Goal: Task Accomplishment & Management: Complete application form

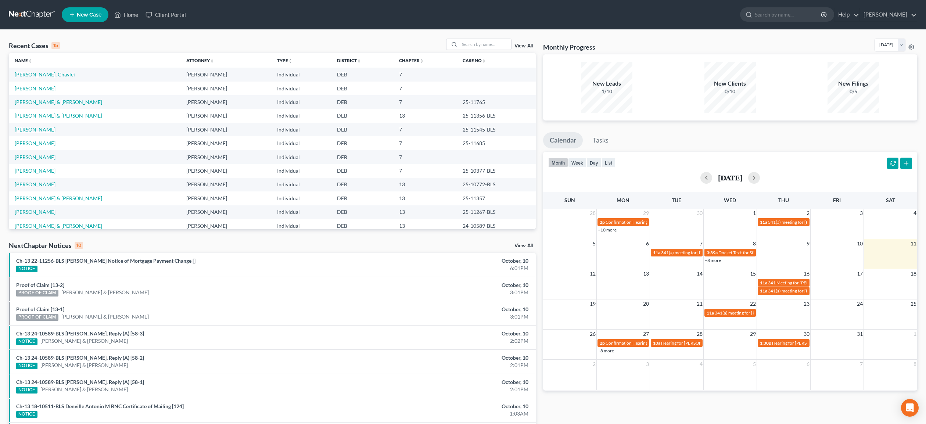
click at [56, 131] on link "[PERSON_NAME]" at bounding box center [35, 129] width 41 height 6
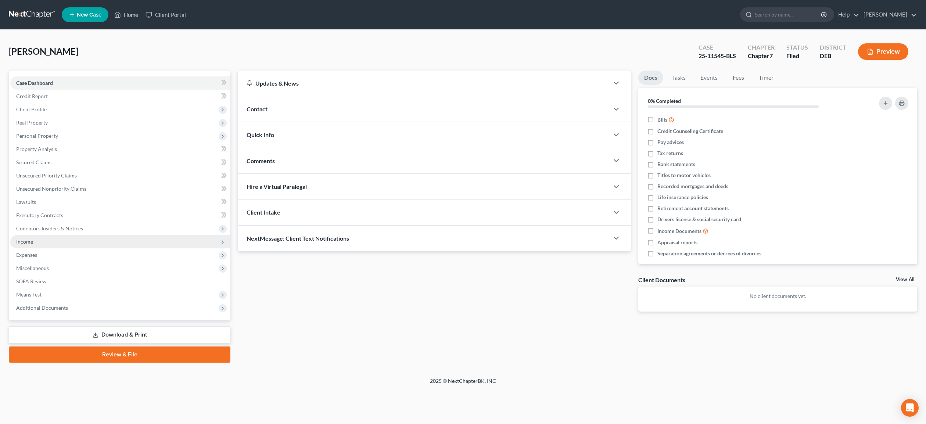
click at [27, 239] on span "Income" at bounding box center [24, 242] width 17 height 6
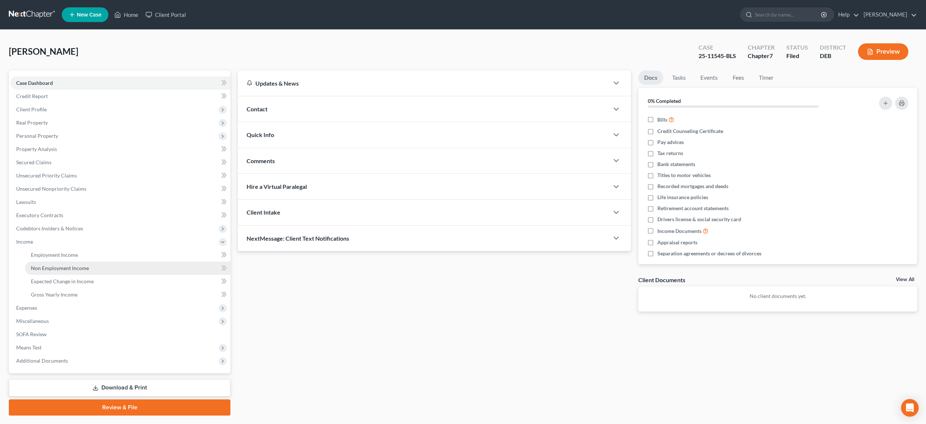
click at [67, 268] on span "Non Employment Income" at bounding box center [60, 268] width 58 height 6
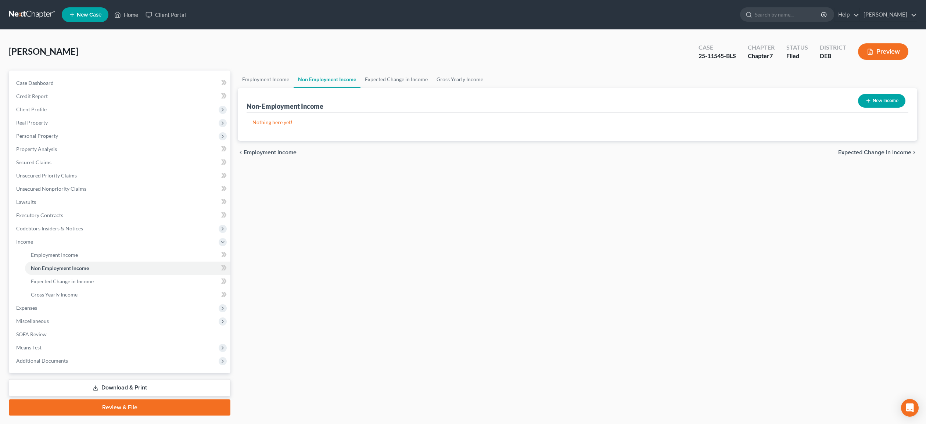
click at [876, 101] on button "New Income" at bounding box center [881, 101] width 47 height 14
select select "0"
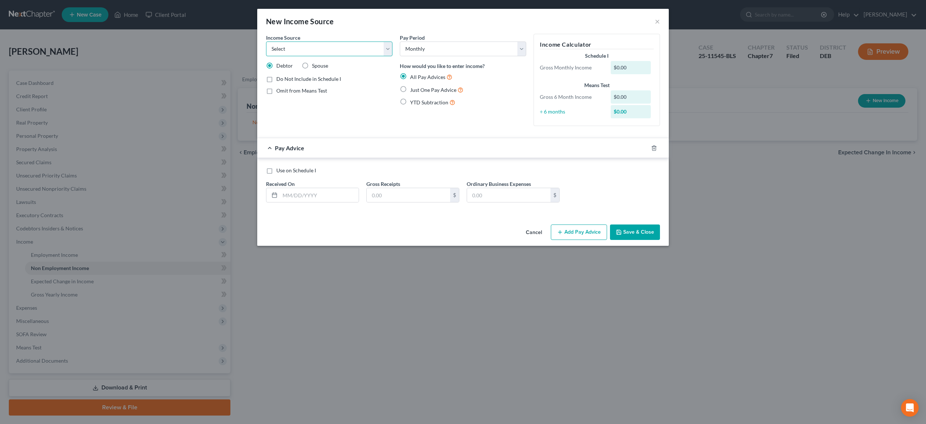
select select "7"
click option "Child / Family Support" at bounding box center [0, 0] width 0 height 0
click at [410, 89] on label "Just One Pay Advice" at bounding box center [436, 90] width 53 height 8
click at [413, 89] on input "Just One Pay Advice" at bounding box center [415, 88] width 5 height 5
radio input "true"
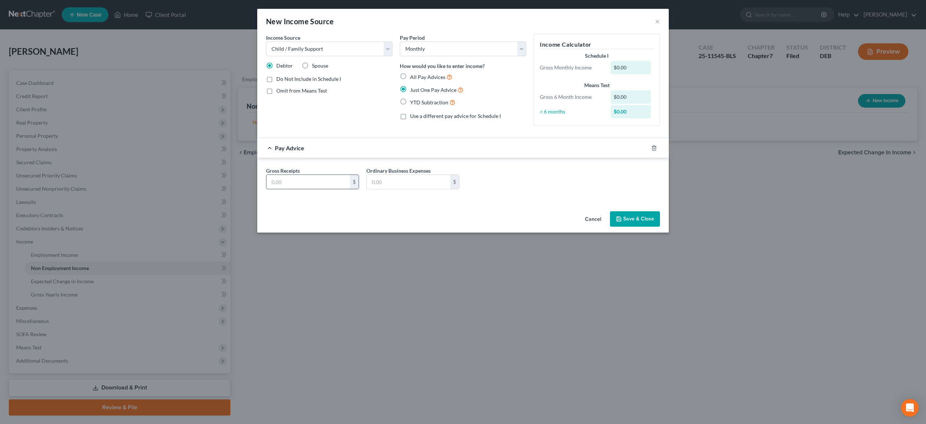
click at [315, 183] on input "text" at bounding box center [307, 182] width 83 height 14
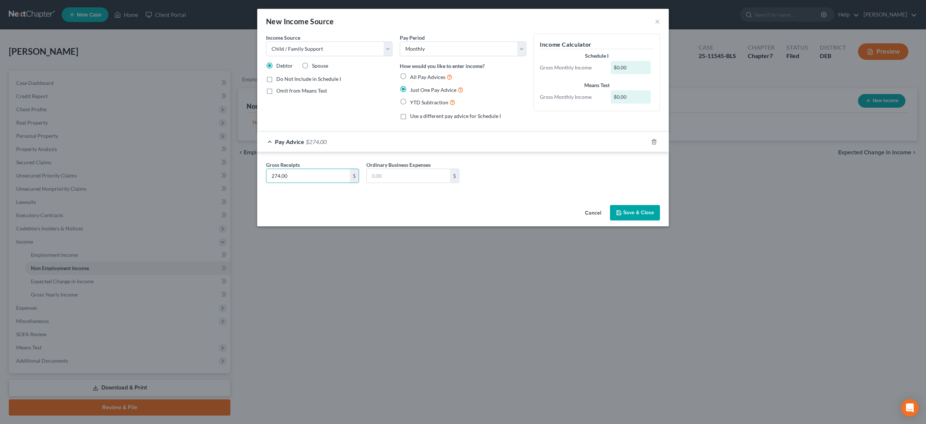
type input "274.00"
click at [648, 215] on button "Save & Close" at bounding box center [635, 212] width 50 height 15
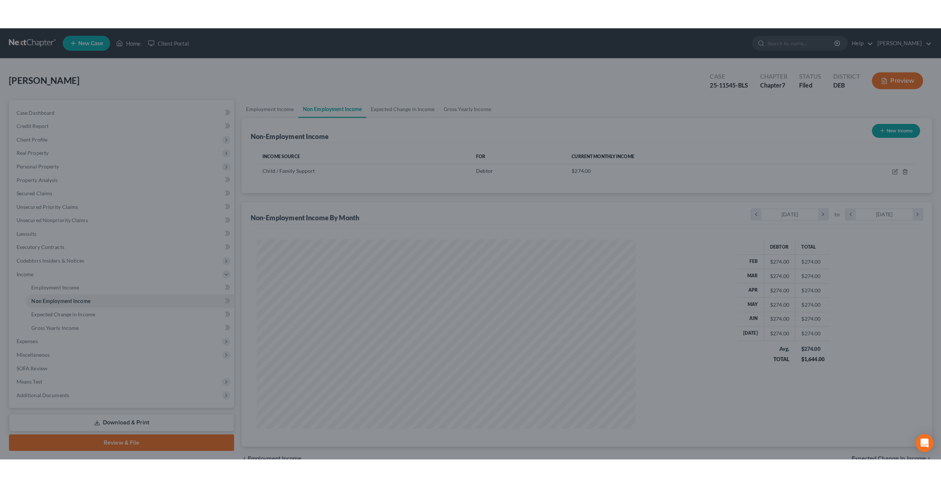
scroll to position [186, 388]
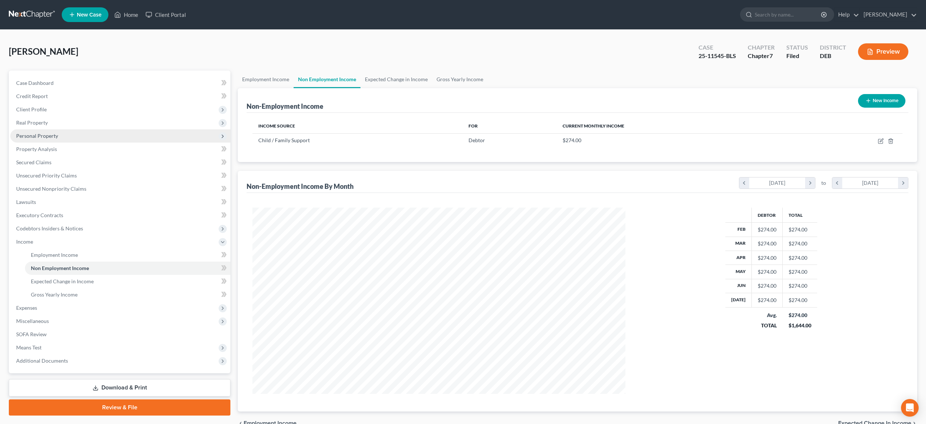
click at [46, 135] on span "Personal Property" at bounding box center [37, 136] width 42 height 6
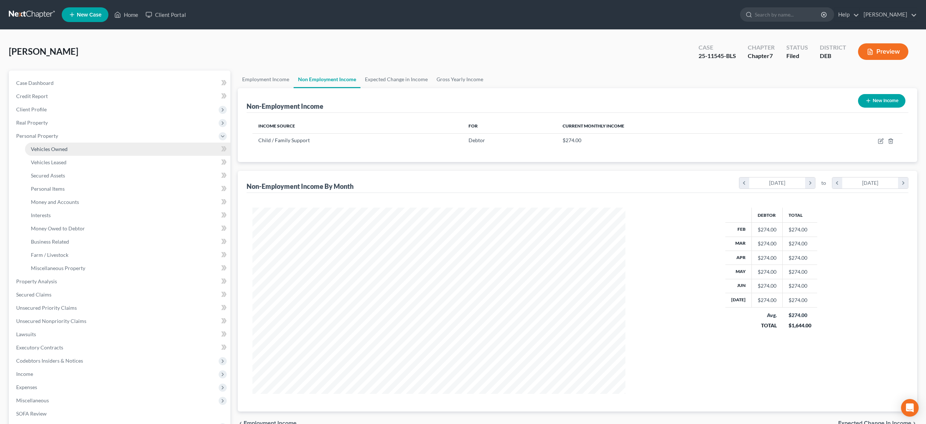
click at [59, 148] on span "Vehicles Owned" at bounding box center [49, 149] width 37 height 6
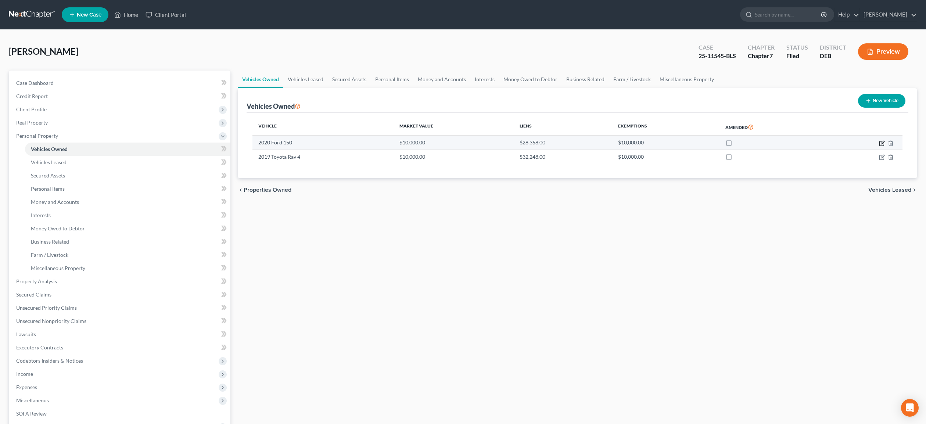
click at [883, 143] on icon "button" at bounding box center [882, 143] width 6 height 6
select select "1"
select select "6"
select select "2"
select select "0"
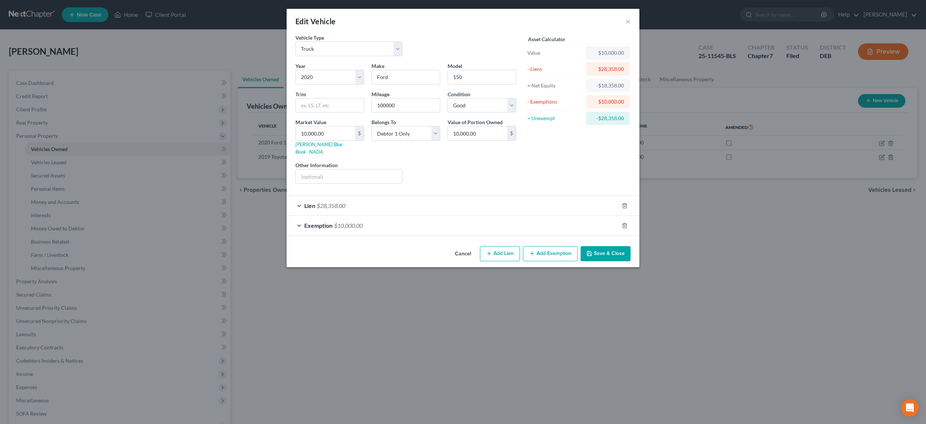
click at [569, 198] on div "Lien $28,358.00" at bounding box center [453, 205] width 332 height 19
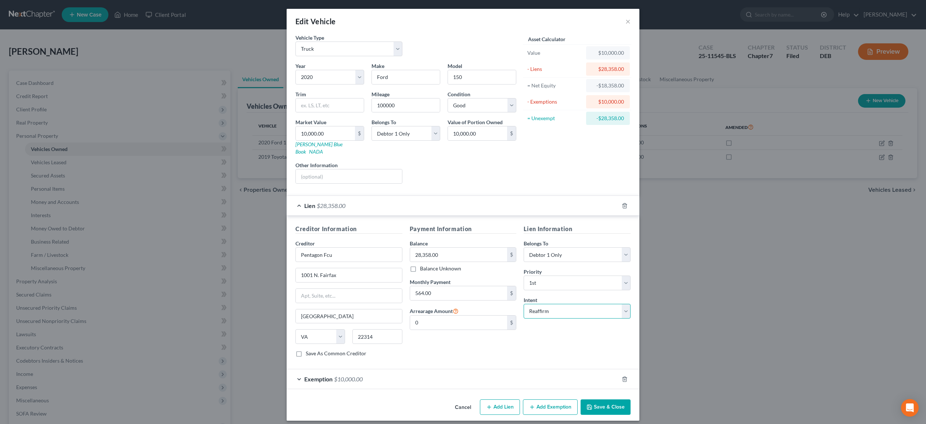
select select "0"
click option "Surrender" at bounding box center [0, 0] width 0 height 0
click at [605, 400] on button "Save & Close" at bounding box center [606, 407] width 50 height 15
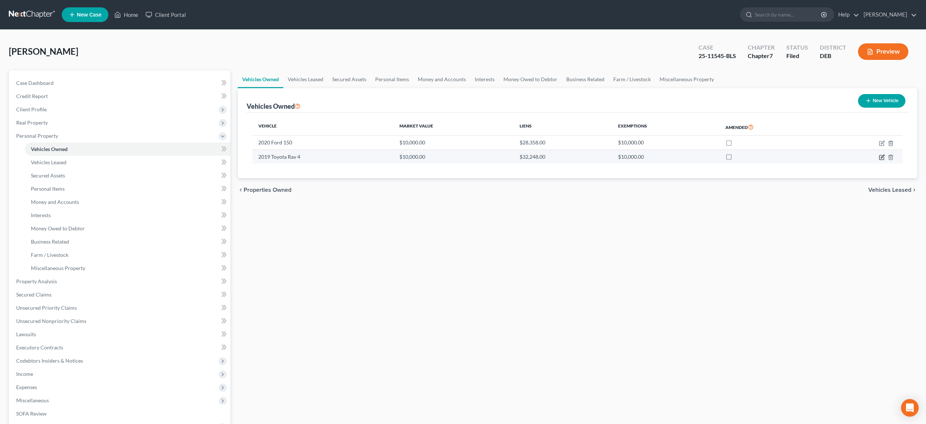
click at [884, 158] on icon "button" at bounding box center [882, 157] width 4 height 4
select select "0"
select select "7"
select select "2"
select select "0"
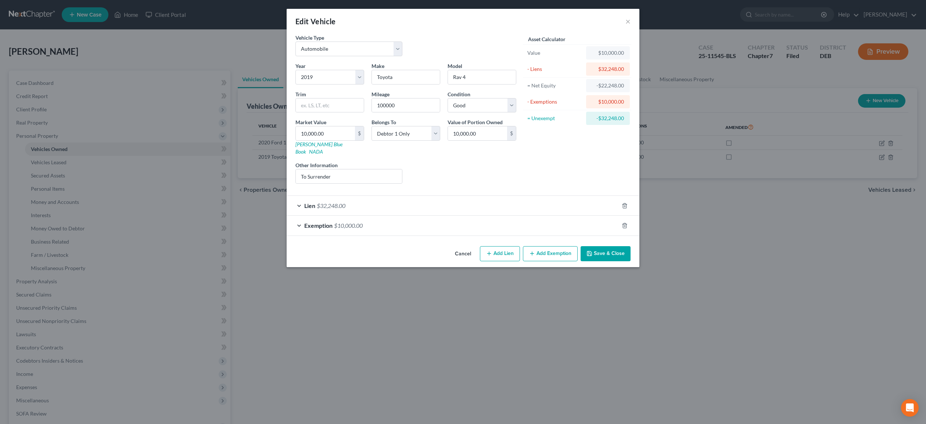
click at [617, 246] on button "Save & Close" at bounding box center [606, 253] width 50 height 15
